Goal: Feedback & Contribution: Submit feedback/report problem

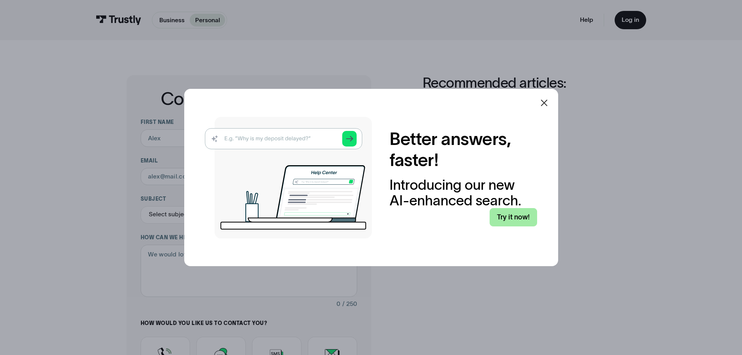
click at [496, 226] on link "Try it now!" at bounding box center [513, 217] width 48 height 18
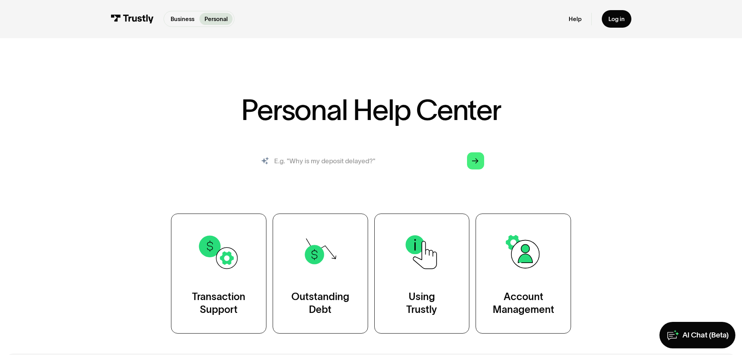
click at [313, 174] on input "search" at bounding box center [370, 161] width 239 height 26
type input "if i am lucky it takes 15 times to get a deposit to go thru. i dont know what t…"
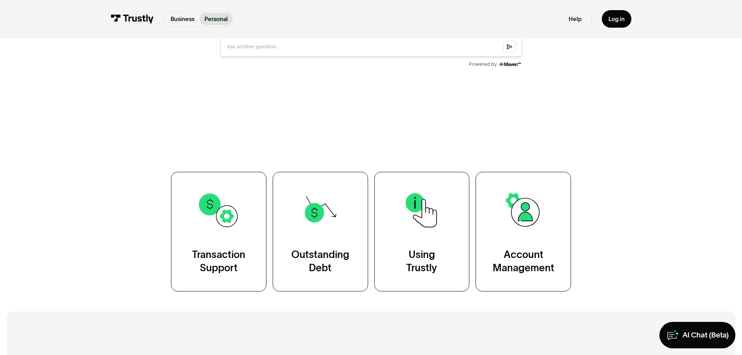
scroll to position [428, 0]
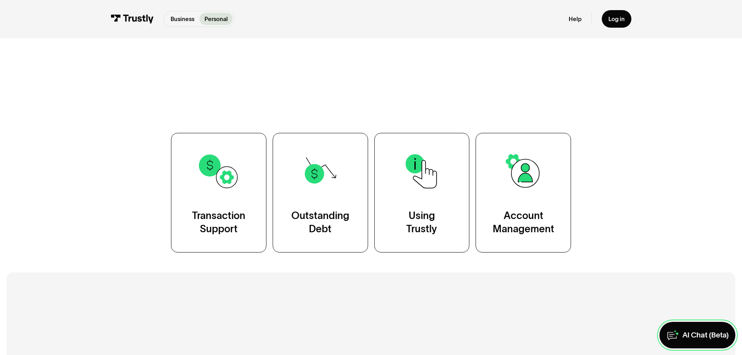
click at [668, 322] on link "AI Chat (Beta)" at bounding box center [697, 335] width 76 height 26
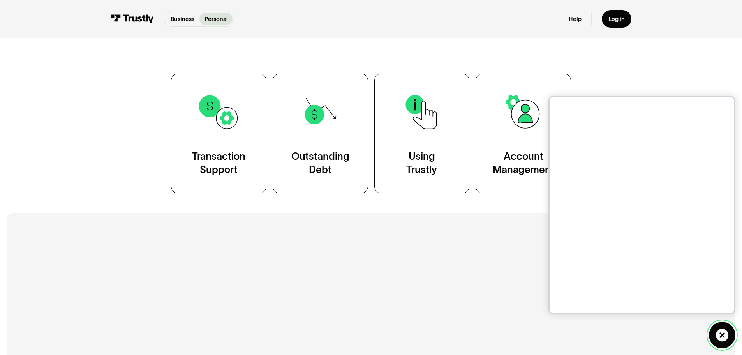
scroll to position [506, 0]
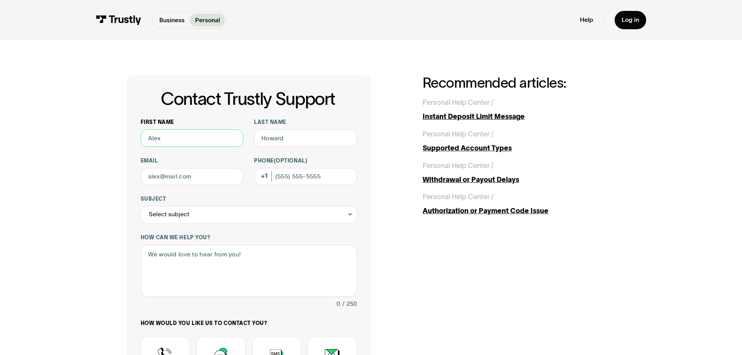
click at [142, 147] on input "First name" at bounding box center [192, 138] width 103 height 18
type input "Mark"
type input "Clark"
type input "mc6767@comcast.net"
type input "(724) 699-0460"
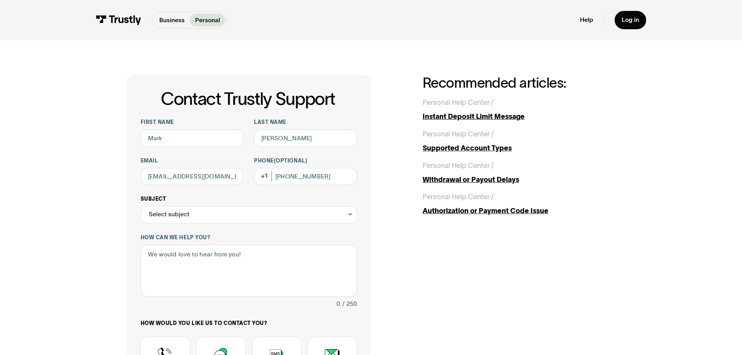
click at [347, 217] on icon "Contact Trustly Support" at bounding box center [350, 214] width 6 height 7
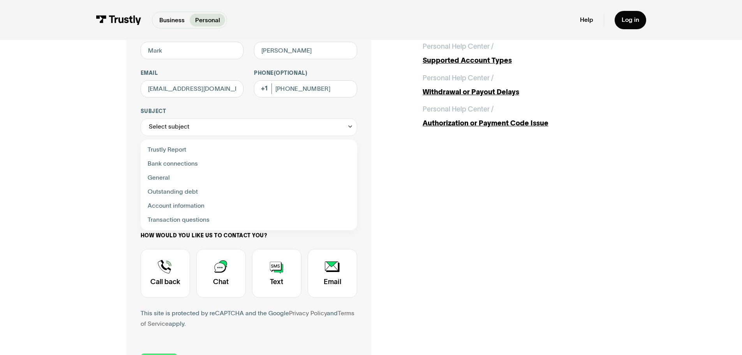
scroll to position [87, 0]
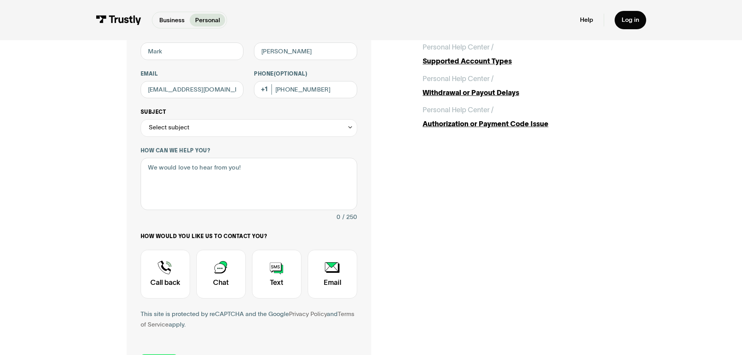
click at [348, 128] on icon "Contact Trustly Support" at bounding box center [349, 128] width 3 height 2
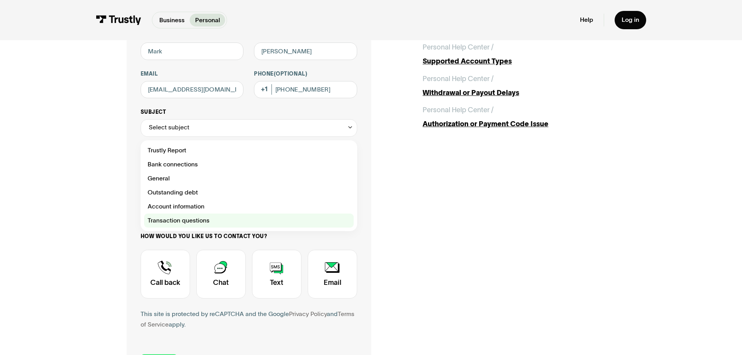
click at [144, 227] on div "Contact Trustly Support" at bounding box center [248, 220] width 209 height 14
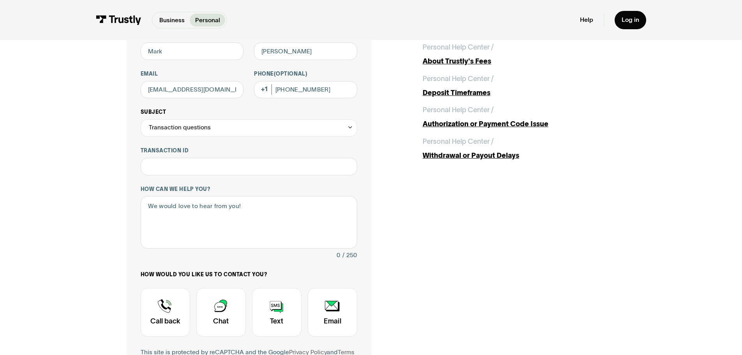
click at [347, 130] on icon "Contact Trustly Support" at bounding box center [350, 127] width 6 height 7
click at [144, 186] on div "Contact Trustly Support" at bounding box center [248, 179] width 209 height 14
type input "*******"
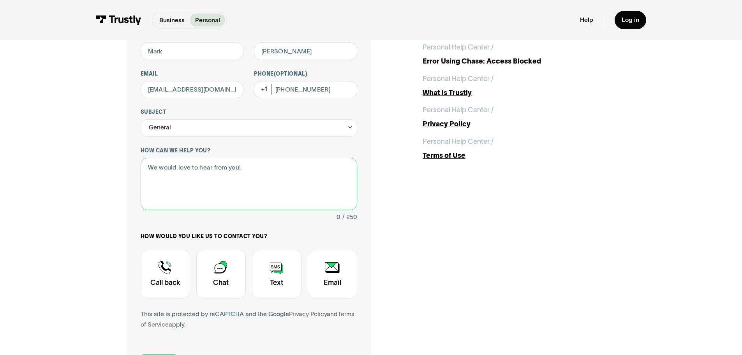
drag, startPoint x: 227, startPoint y: 202, endPoint x: 88, endPoint y: 197, distance: 139.1
click at [88, 197] on div "Contact Trustly Support First name Mark Last name Clark Email mc6767@comcast.ne…" at bounding box center [371, 187] width 707 height 468
drag, startPoint x: 222, startPoint y: 203, endPoint x: 94, endPoint y: 209, distance: 128.2
click at [127, 209] on div "Contact Trustly Support First name Mark Last name Clark Email mc6767@comcast.ne…" at bounding box center [249, 187] width 245 height 398
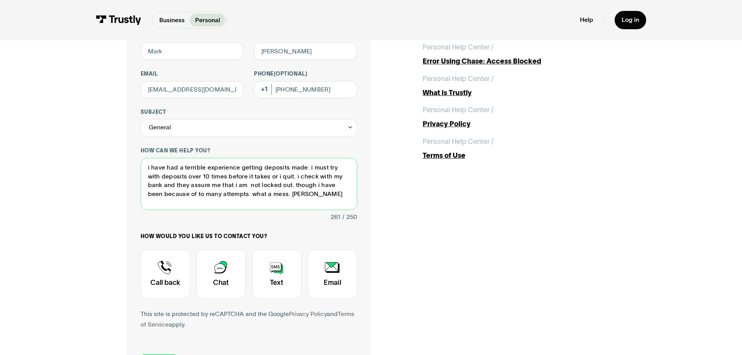
type textarea "i have had a terrible experience getting deposits made. i must try with deposit…"
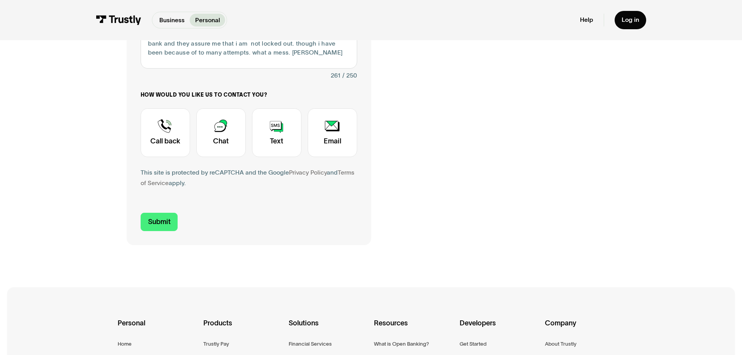
scroll to position [221, 0]
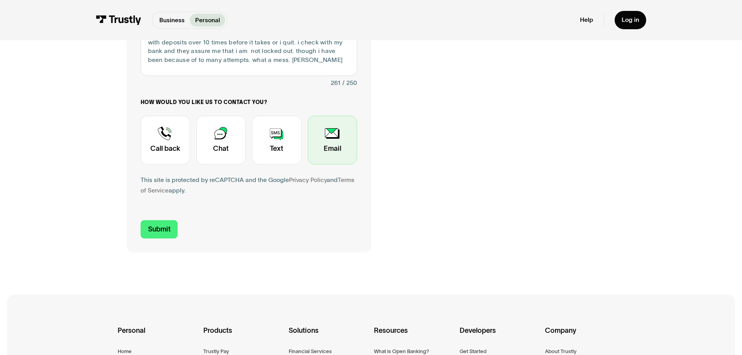
click at [326, 164] on div "Contact Trustly Support" at bounding box center [332, 140] width 49 height 49
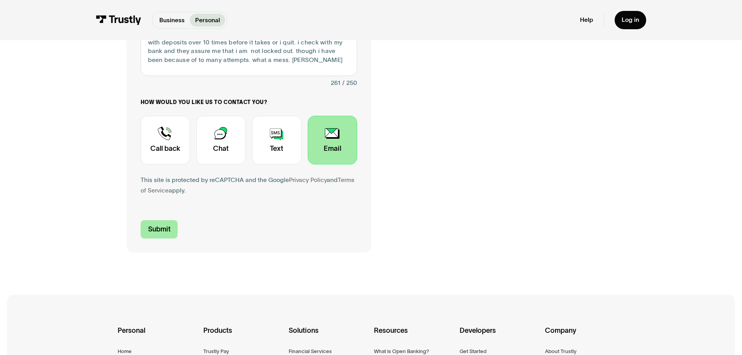
click at [141, 238] on input "Submit" at bounding box center [159, 229] width 37 height 18
type input "+17246990460"
